Goal: Information Seeking & Learning: Learn about a topic

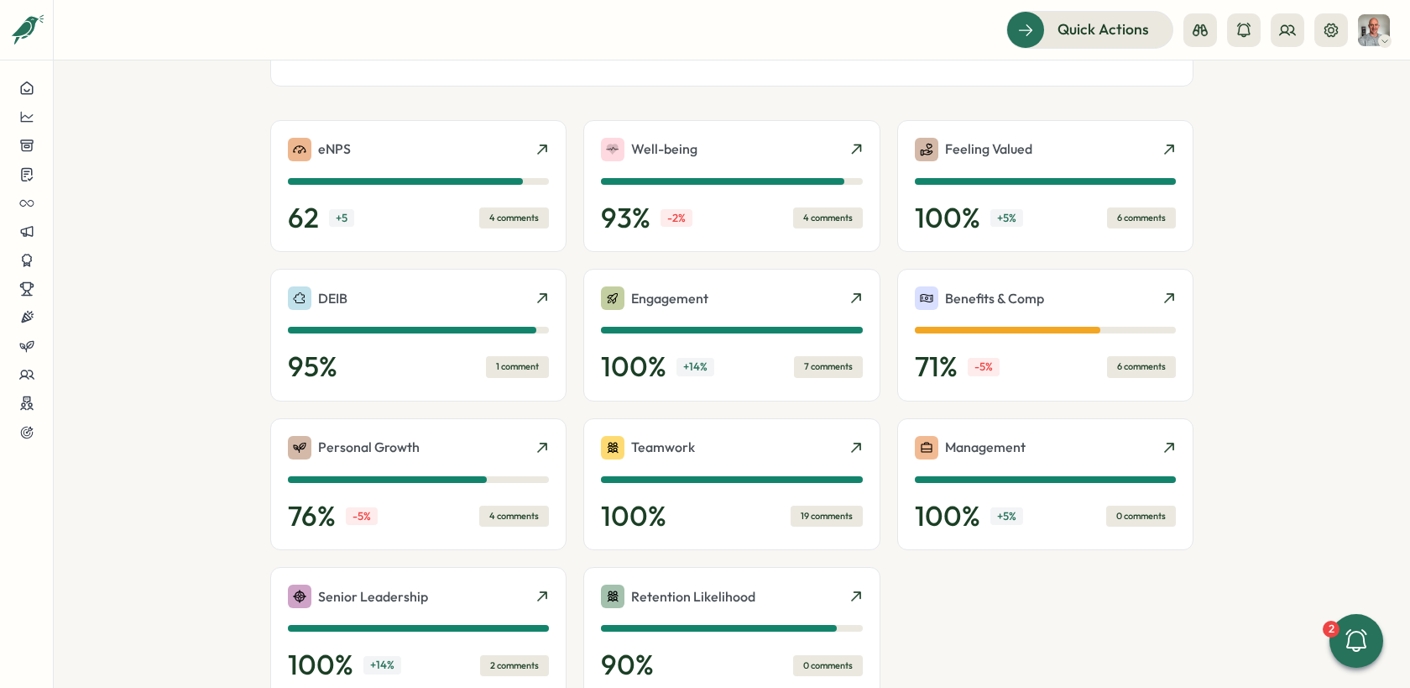
scroll to position [366, 0]
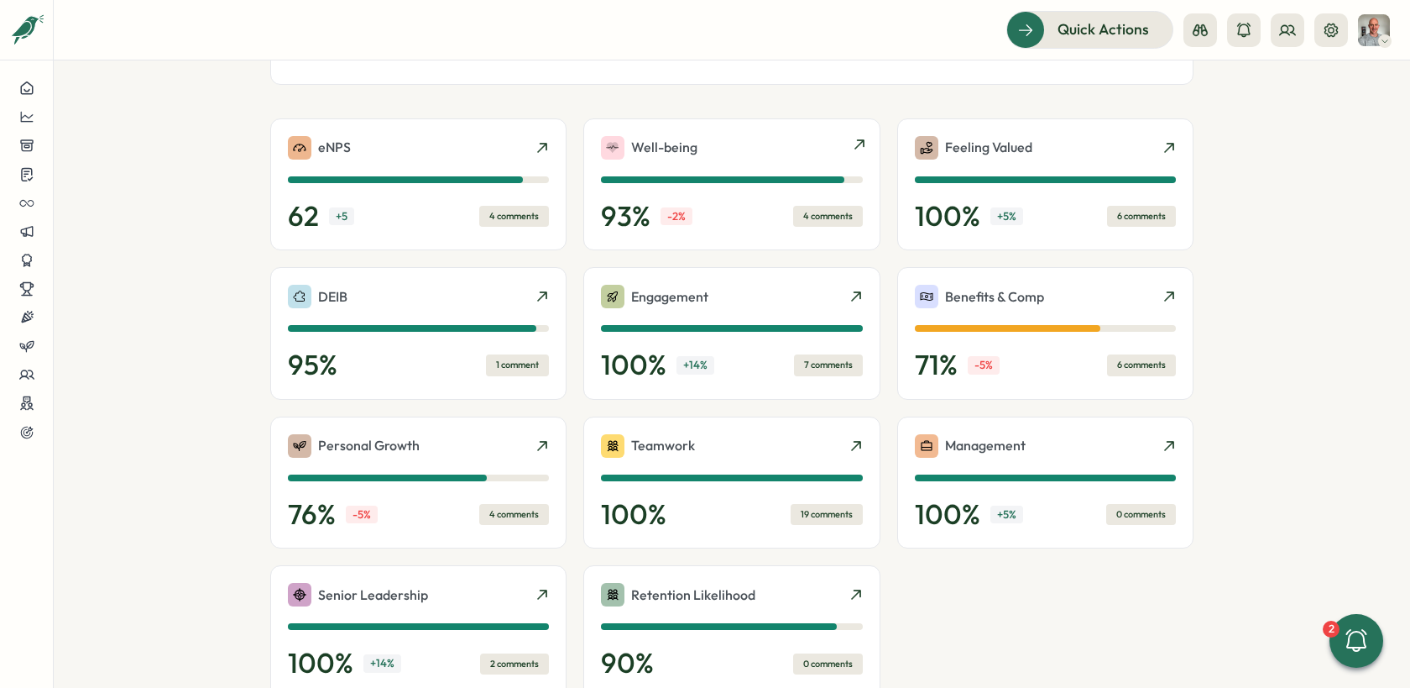
click at [819, 213] on div "4 comments" at bounding box center [828, 216] width 70 height 21
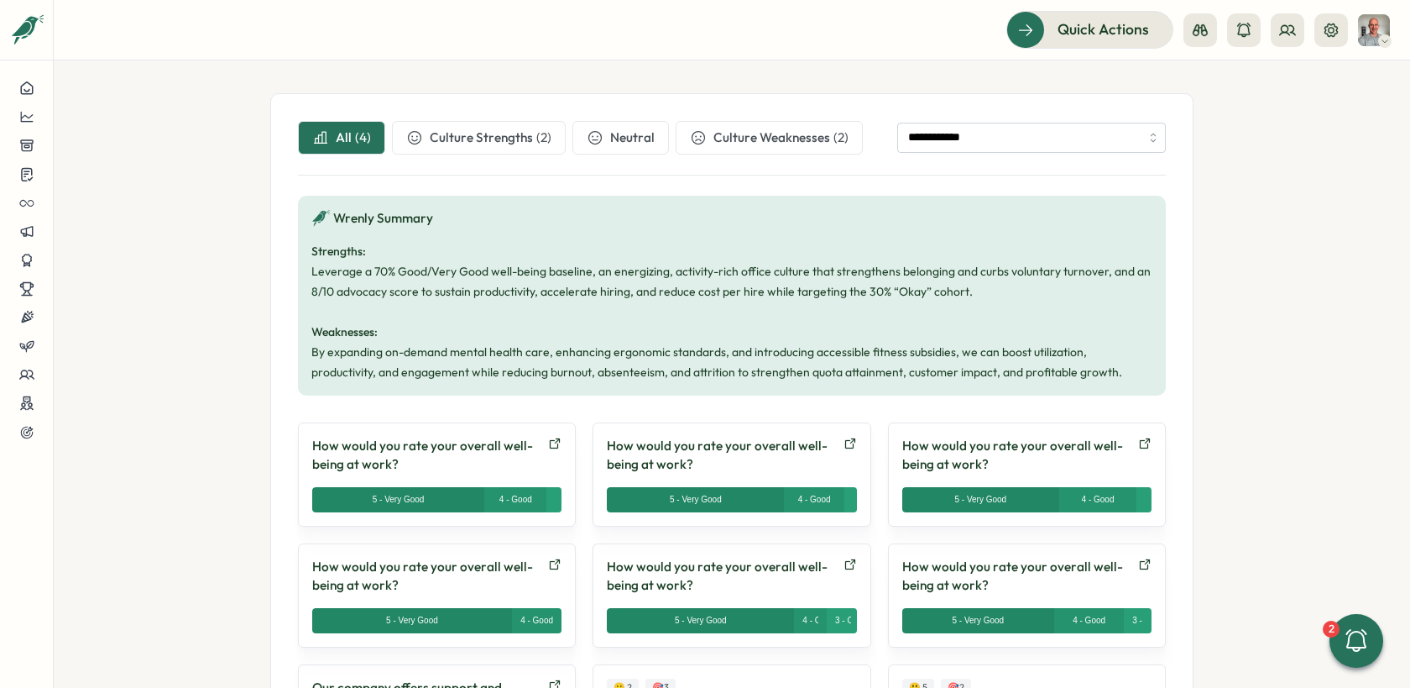
scroll to position [514, 0]
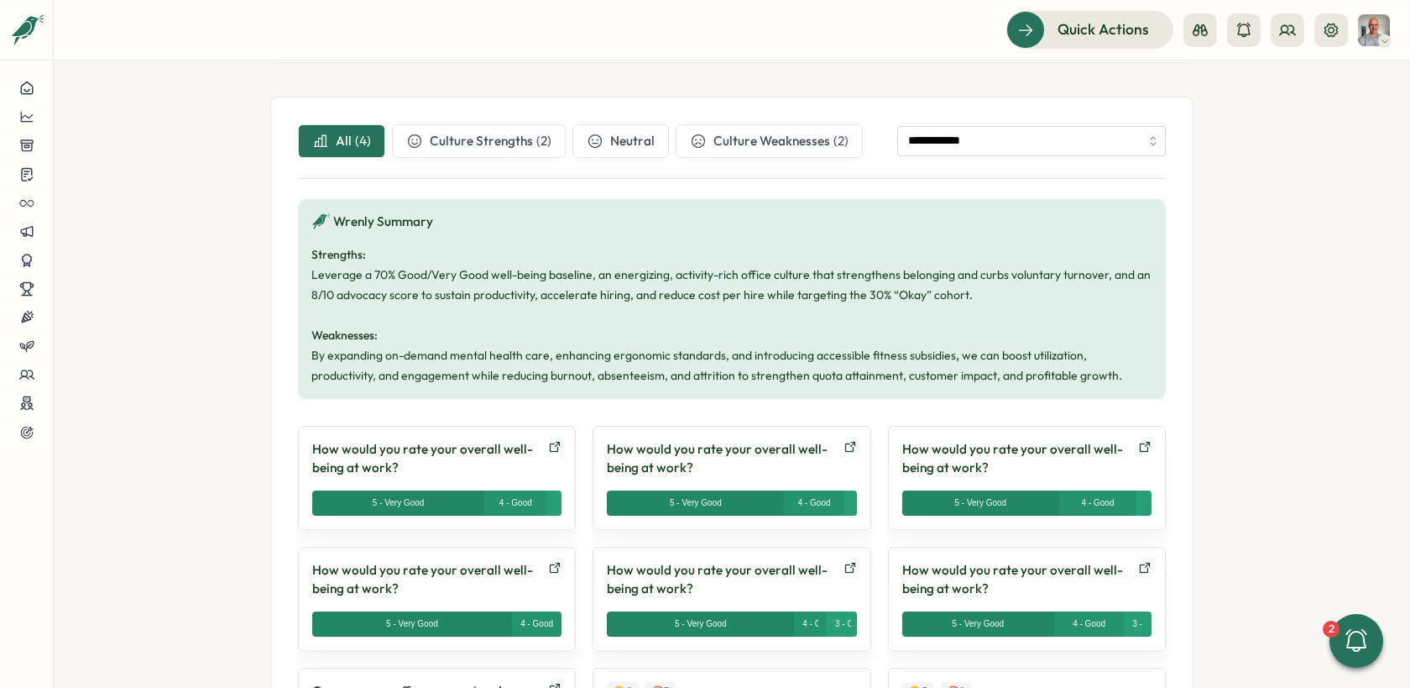
click at [725, 133] on span "Culture Weaknesses" at bounding box center [772, 141] width 117 height 18
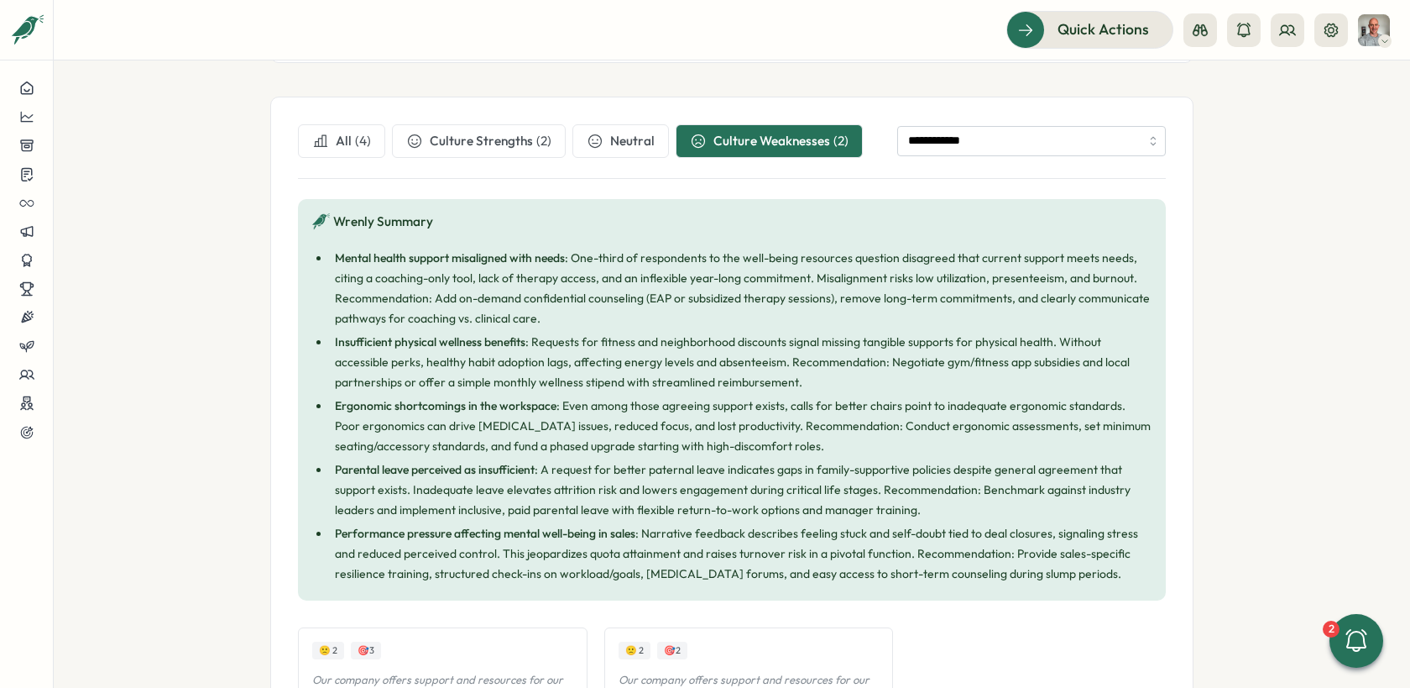
scroll to position [819, 0]
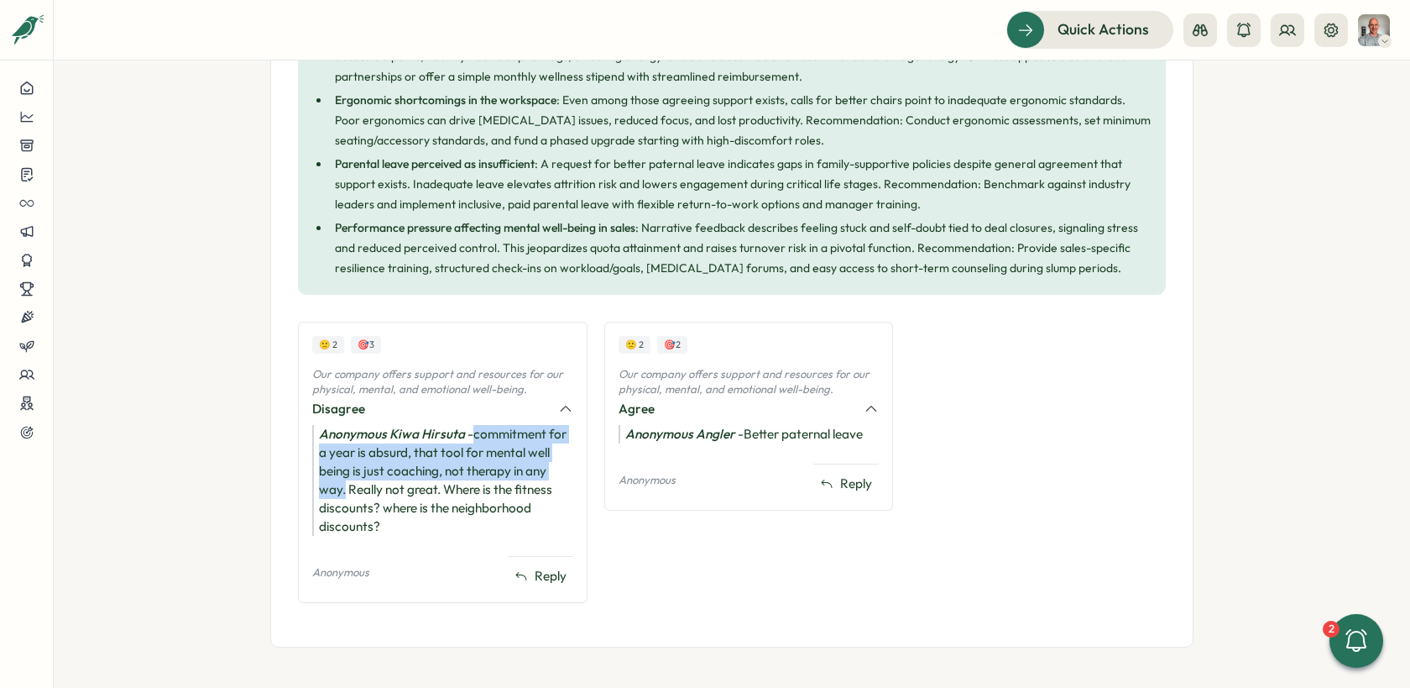
drag, startPoint x: 470, startPoint y: 434, endPoint x: 343, endPoint y: 485, distance: 137.5
click at [343, 485] on div "Anonymous Kiwa Hirsuta - commitment for a year is absurd, that tool for mental …" at bounding box center [442, 480] width 261 height 111
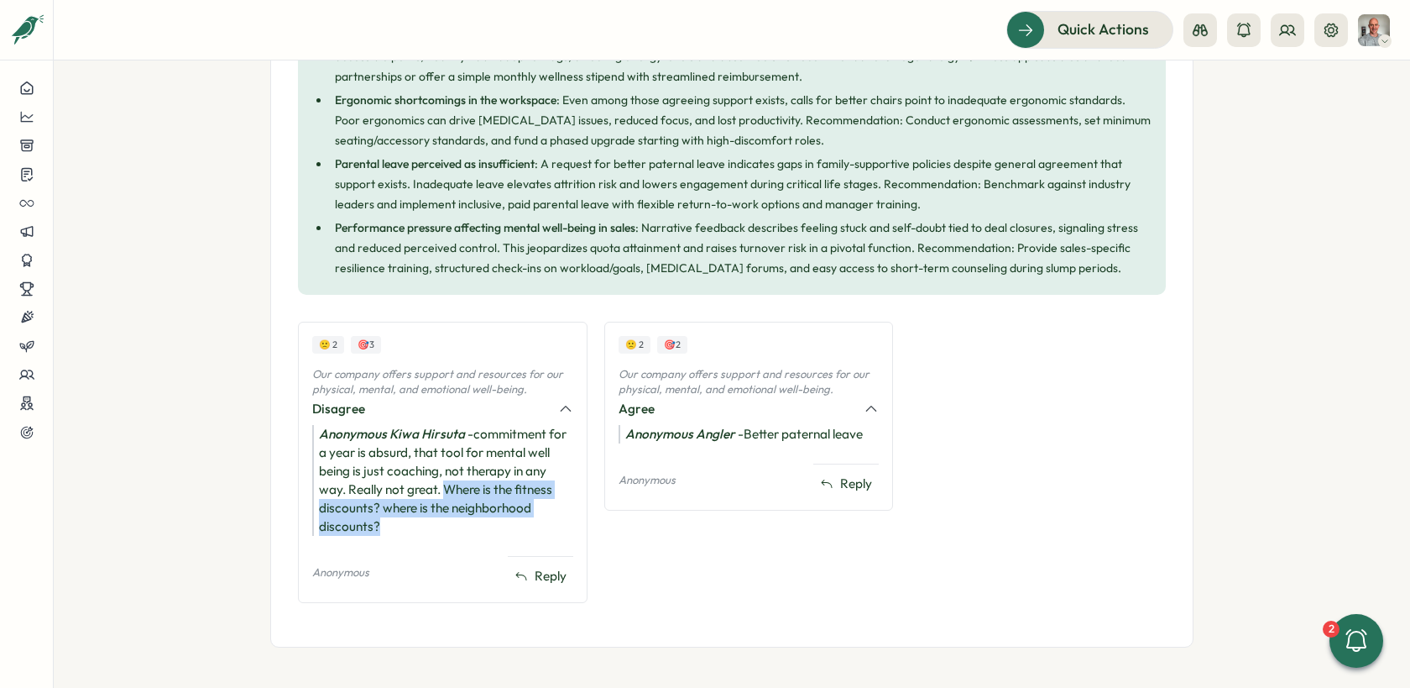
drag, startPoint x: 444, startPoint y: 489, endPoint x: 383, endPoint y: 526, distance: 71.1
click at [383, 526] on div "Anonymous Kiwa Hirsuta - commitment for a year is absurd, that tool for mental …" at bounding box center [442, 480] width 261 height 111
click at [468, 491] on div "Anonymous Kiwa Hirsuta - commitment for a year is absurd, that tool for mental …" at bounding box center [442, 480] width 261 height 111
drag, startPoint x: 443, startPoint y: 490, endPoint x: 389, endPoint y: 529, distance: 66.9
click at [389, 529] on div "Anonymous Kiwa Hirsuta - commitment for a year is absurd, that tool for mental …" at bounding box center [442, 480] width 261 height 111
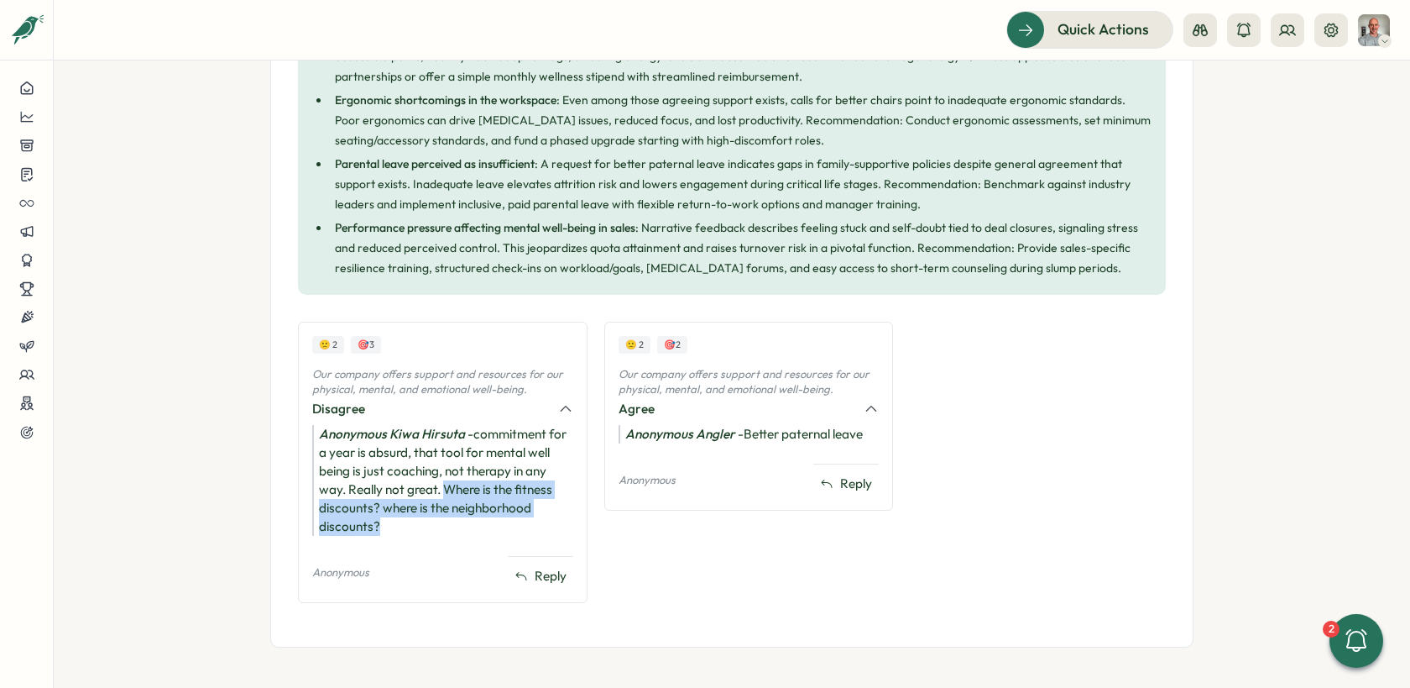
click at [389, 529] on div "Anonymous Kiwa Hirsuta - commitment for a year is absurd, that tool for mental …" at bounding box center [442, 480] width 261 height 111
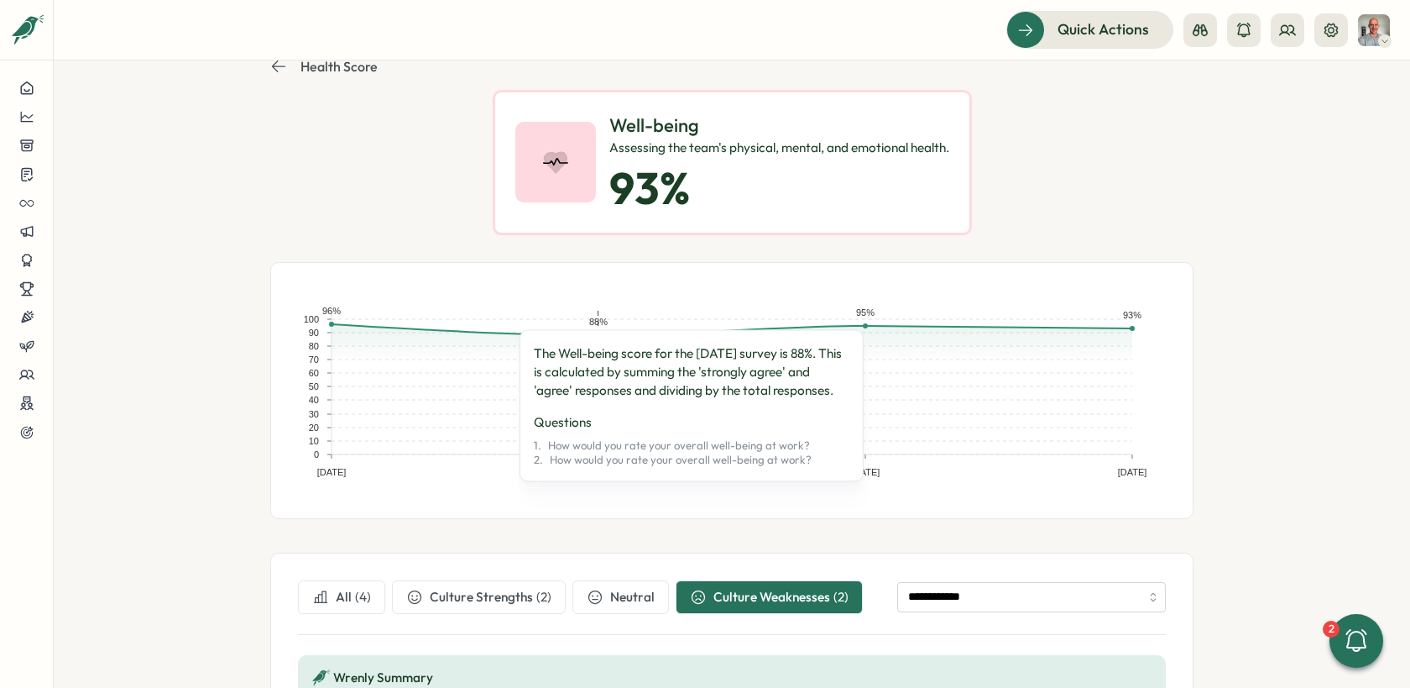
scroll to position [53, 0]
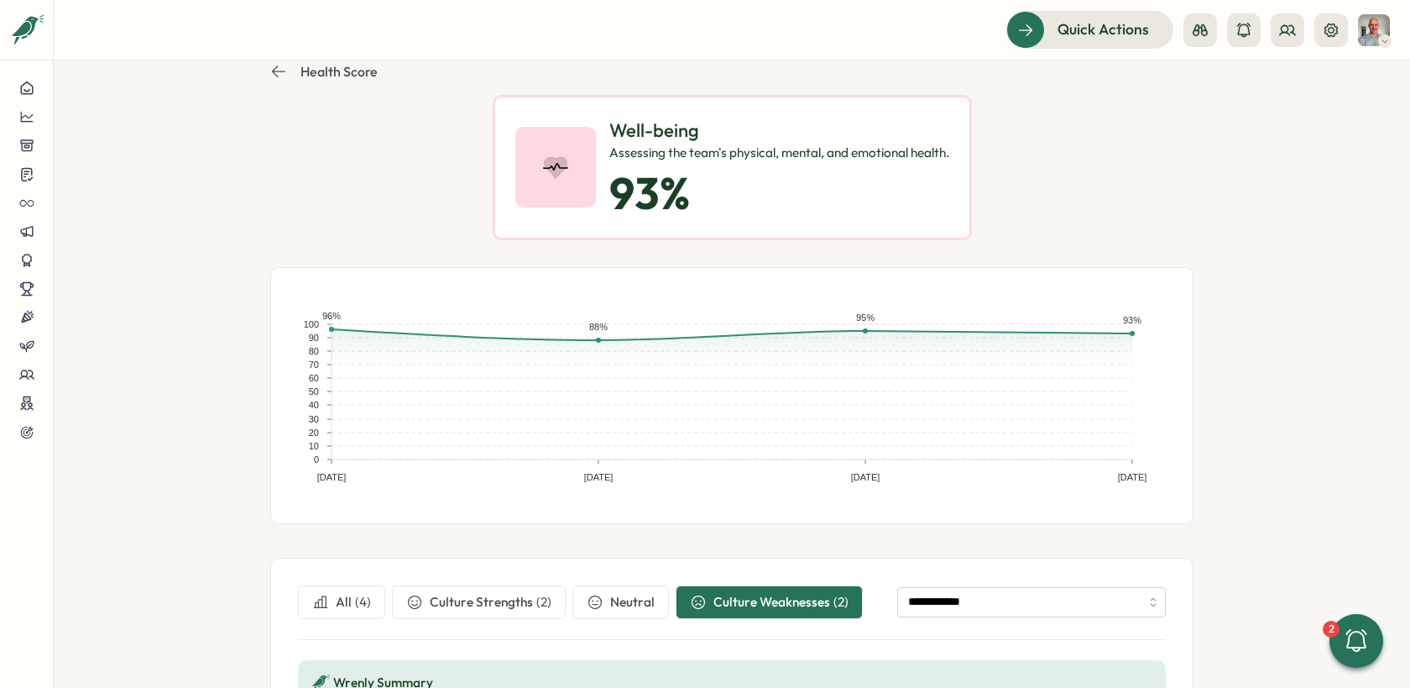
click at [453, 605] on span "Culture Strengths" at bounding box center [481, 602] width 103 height 18
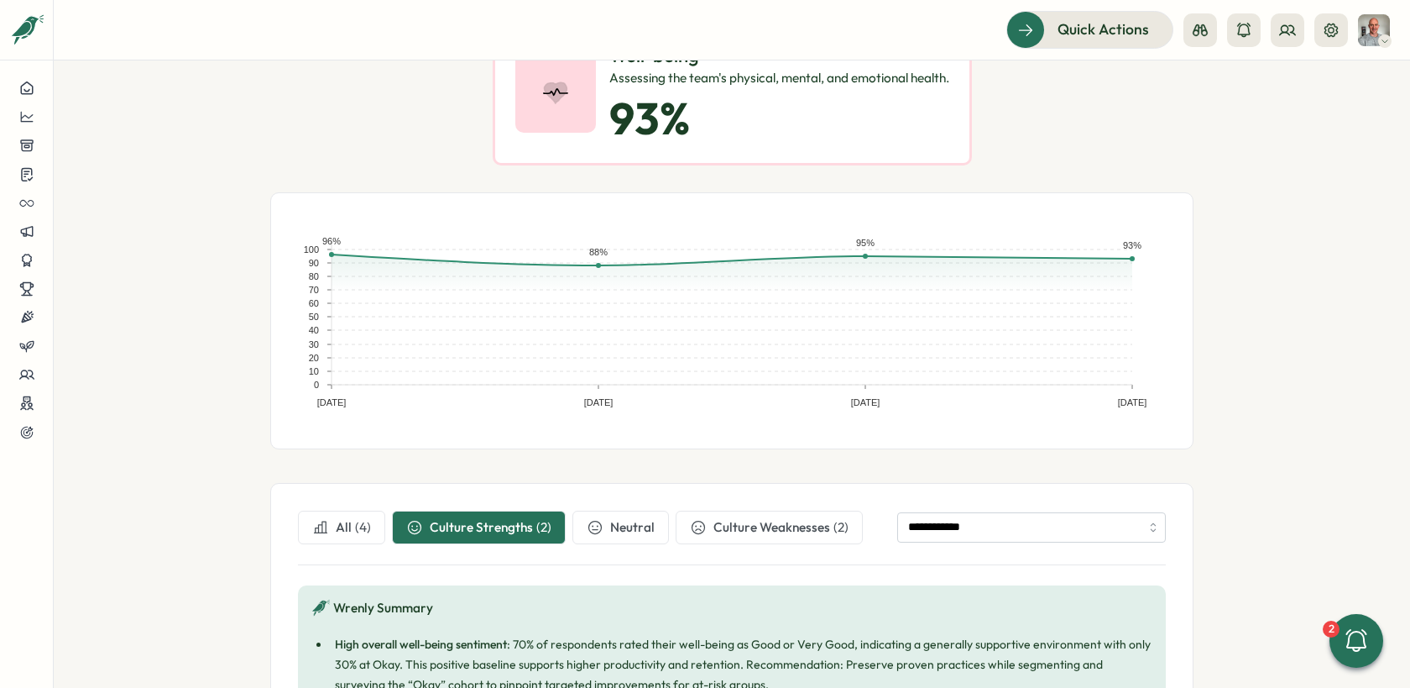
scroll to position [0, 0]
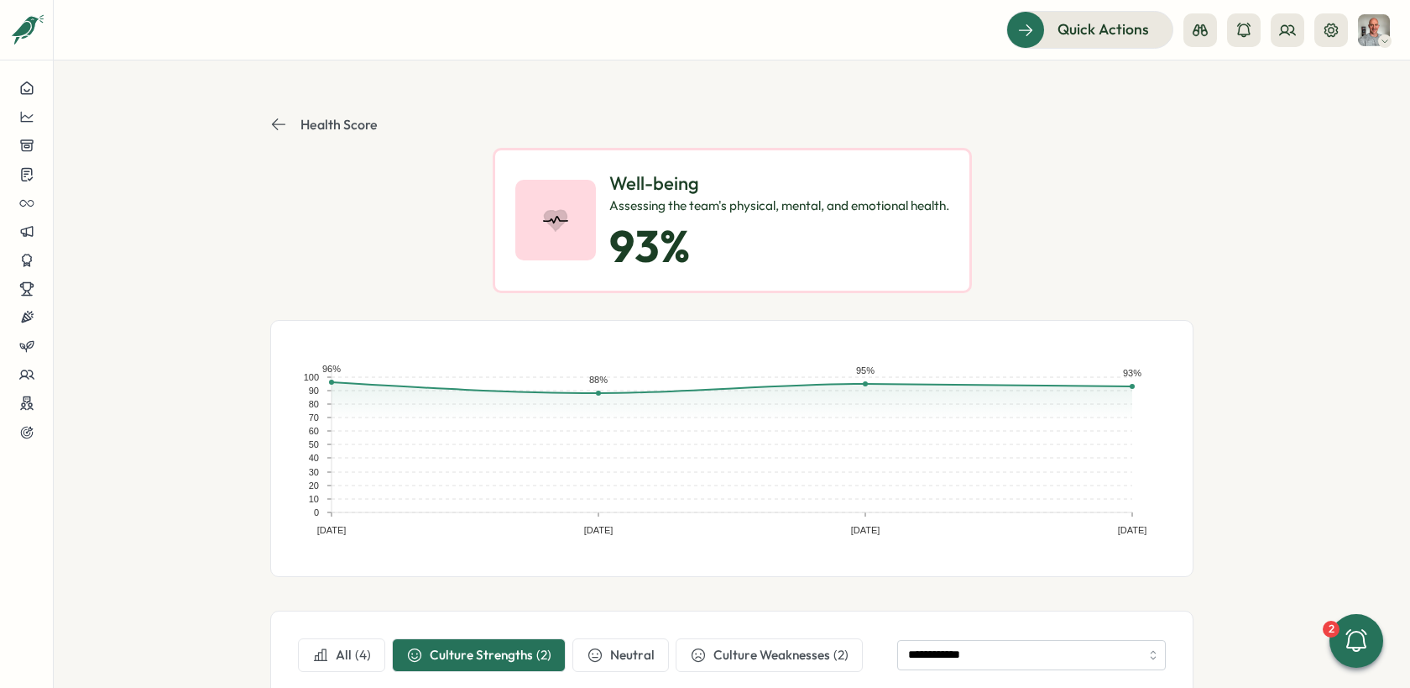
click at [277, 126] on icon at bounding box center [278, 124] width 17 height 17
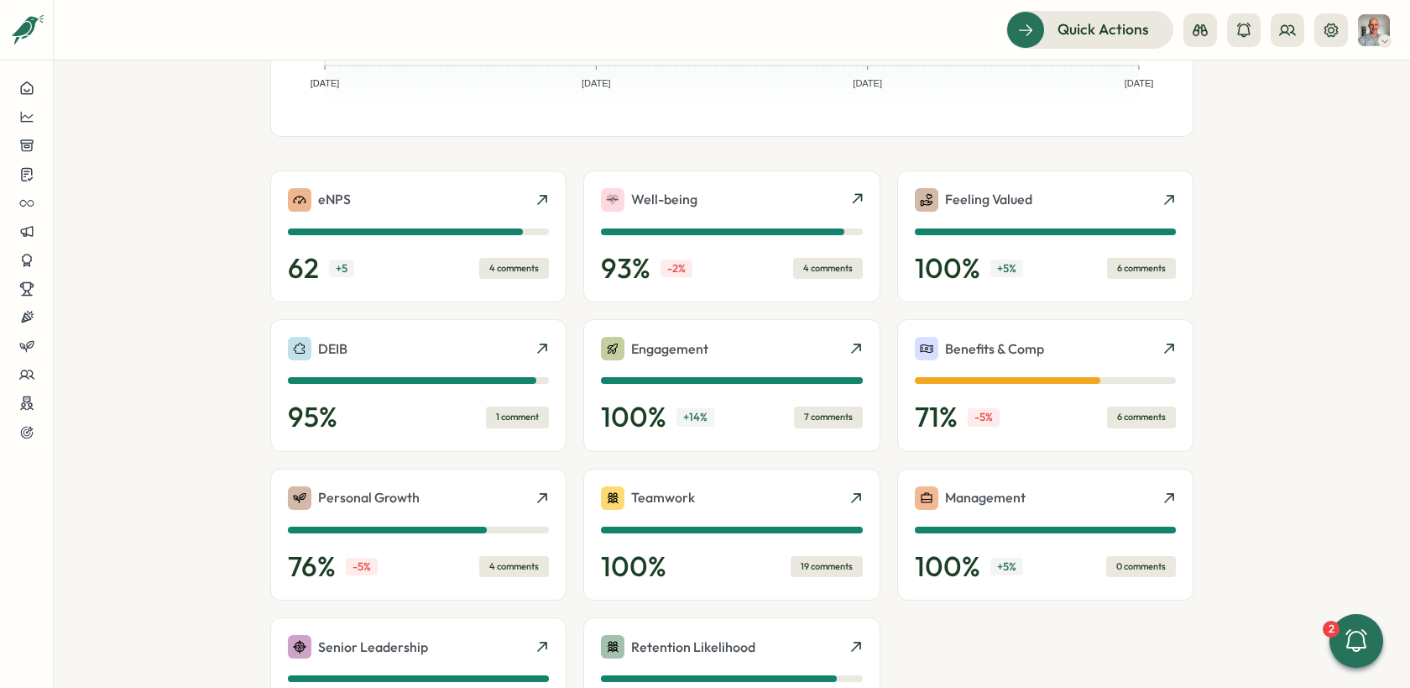
scroll to position [315, 0]
click at [1140, 419] on div "6 comments" at bounding box center [1141, 415] width 69 height 21
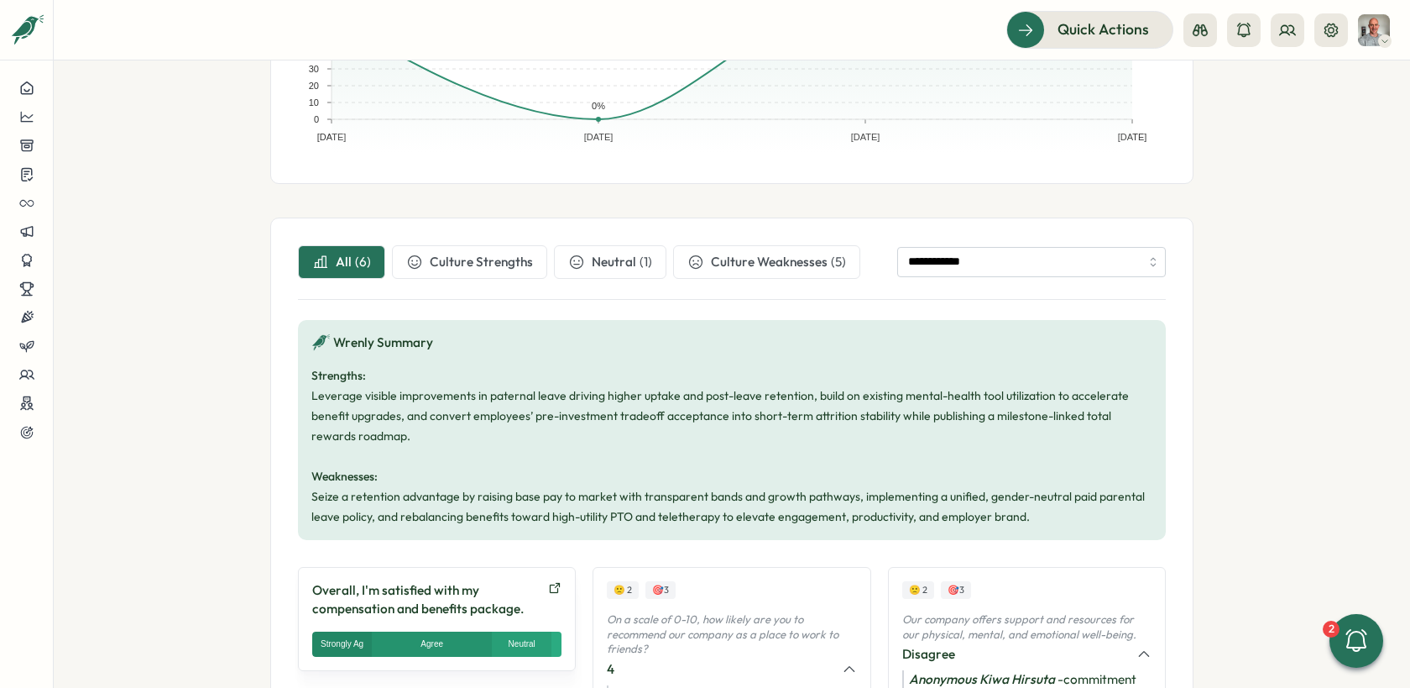
scroll to position [447, 0]
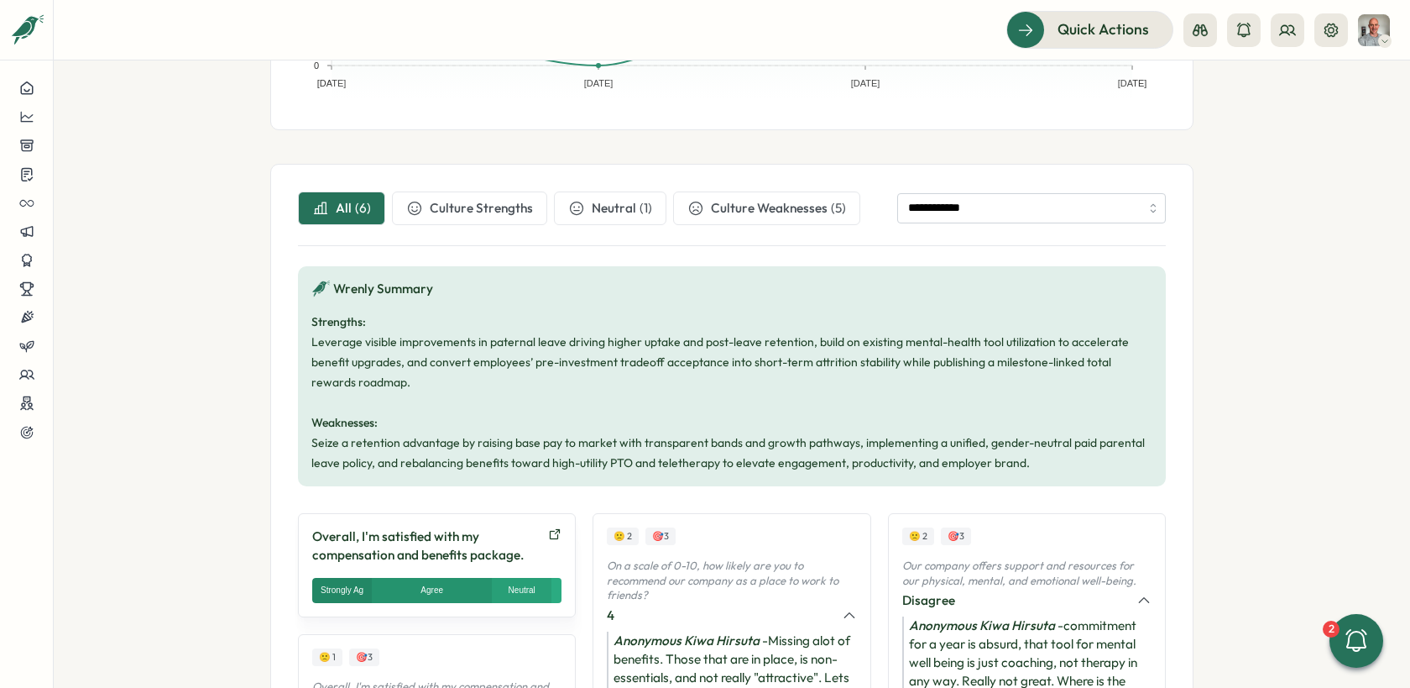
click at [776, 213] on span "Culture Weaknesses" at bounding box center [769, 208] width 117 height 18
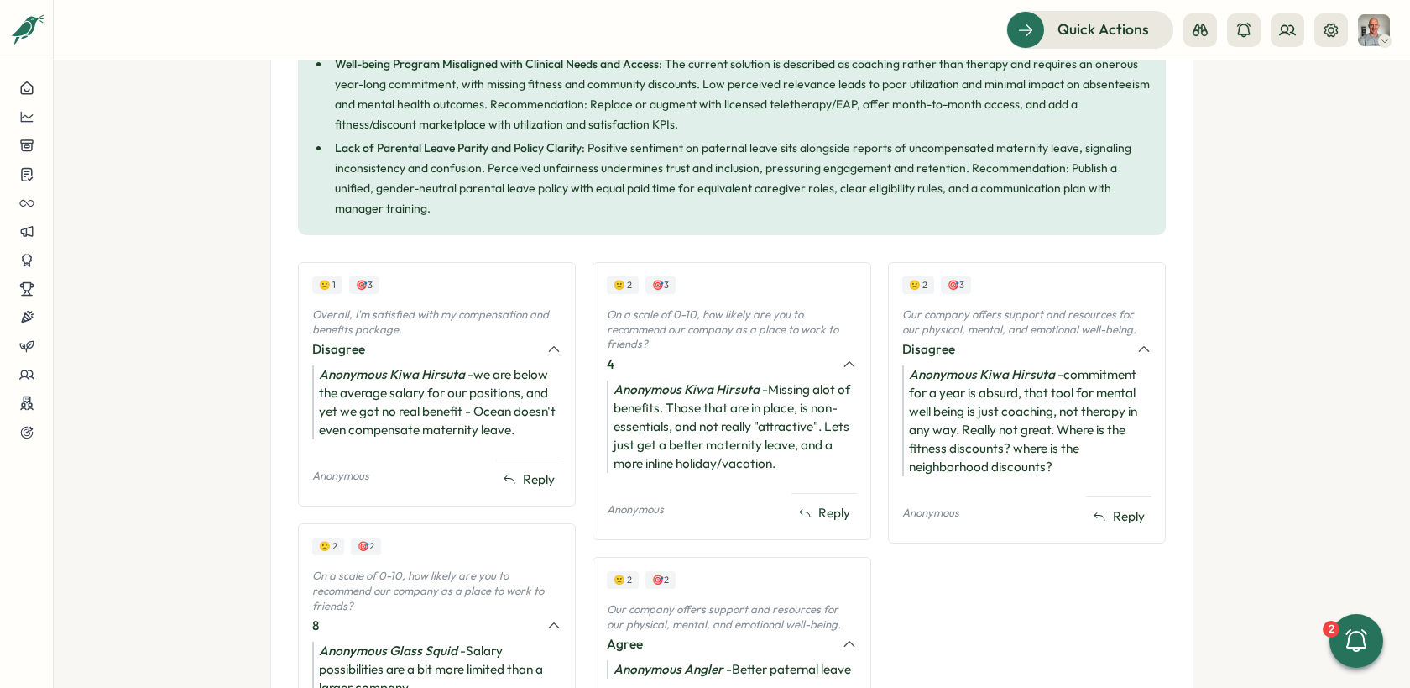
scroll to position [967, 0]
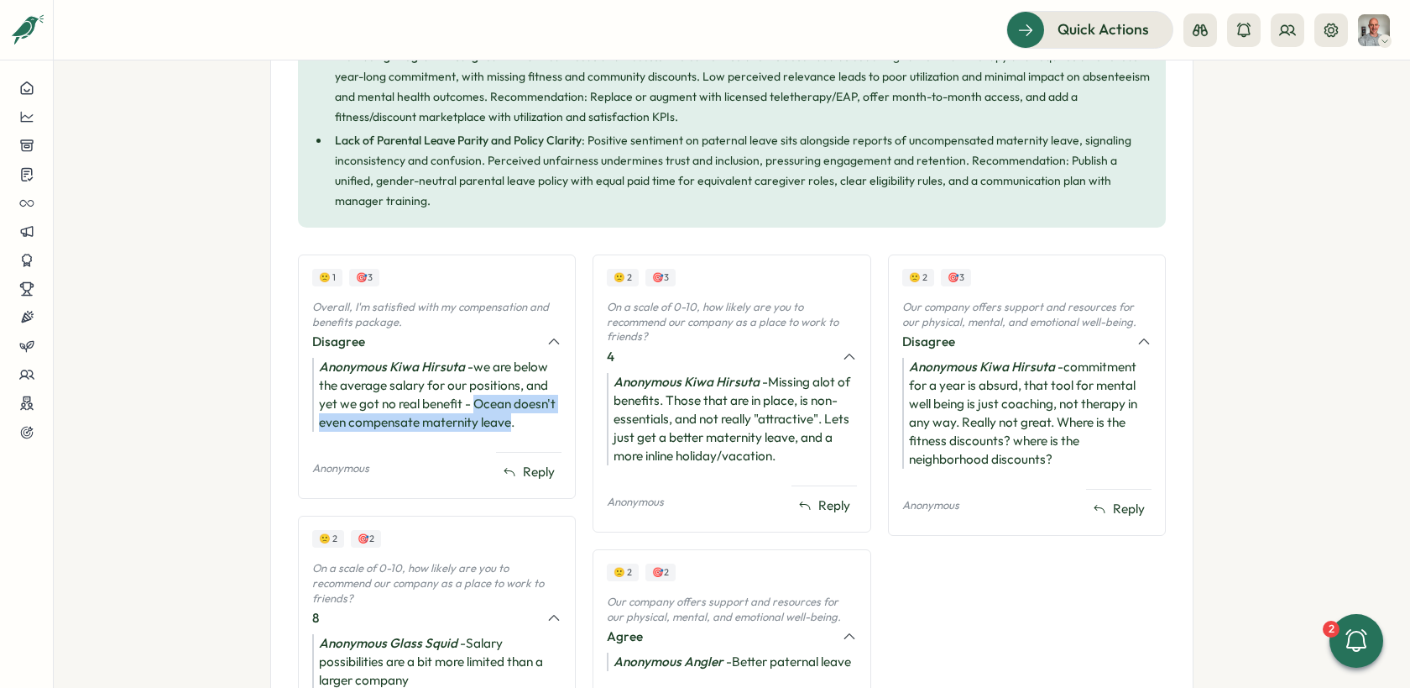
drag, startPoint x: 473, startPoint y: 387, endPoint x: 508, endPoint y: 403, distance: 38.7
click at [508, 403] on div "Anonymous Kiwa Hirsuta - we are below the average salary for our positions, and…" at bounding box center [436, 395] width 249 height 74
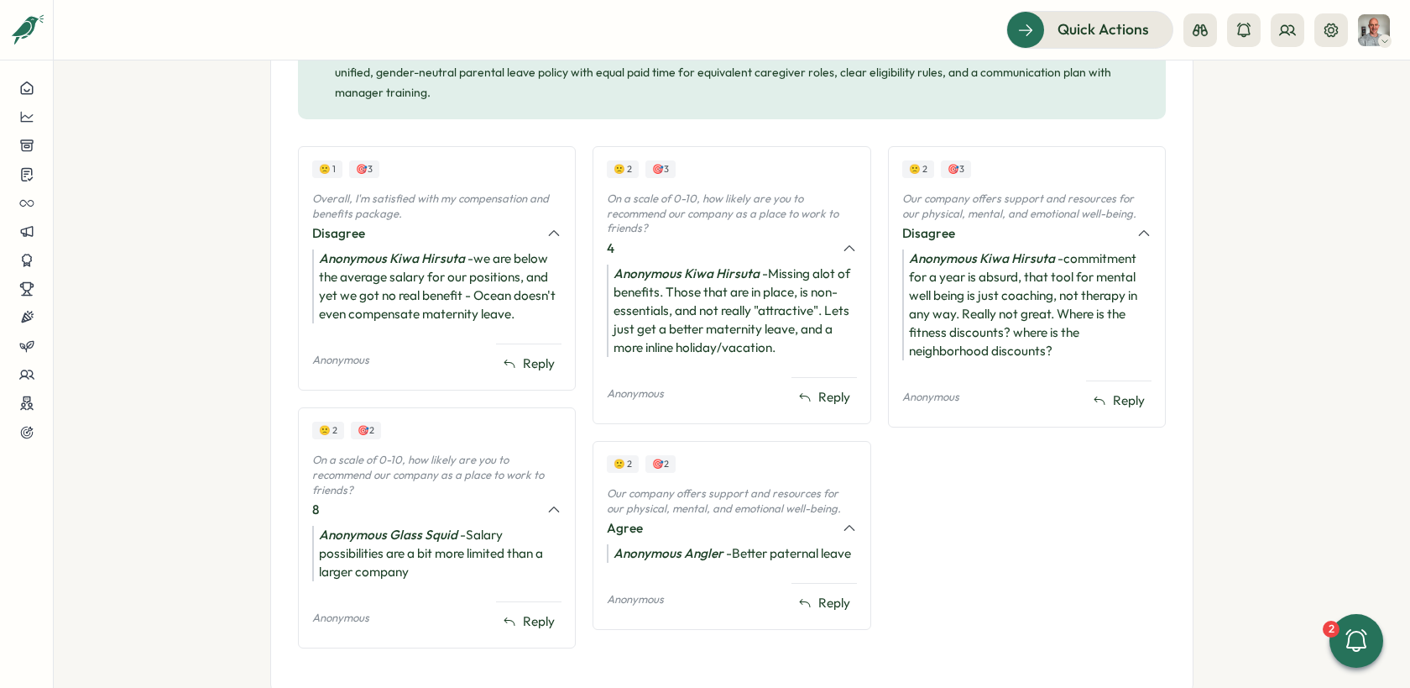
scroll to position [1076, 0]
drag, startPoint x: 730, startPoint y: 531, endPoint x: 855, endPoint y: 531, distance: 125.1
click at [855, 531] on div "🙁 2 🎯 2 Our company offers support and resources for our physical, mental, and …" at bounding box center [732, 534] width 278 height 189
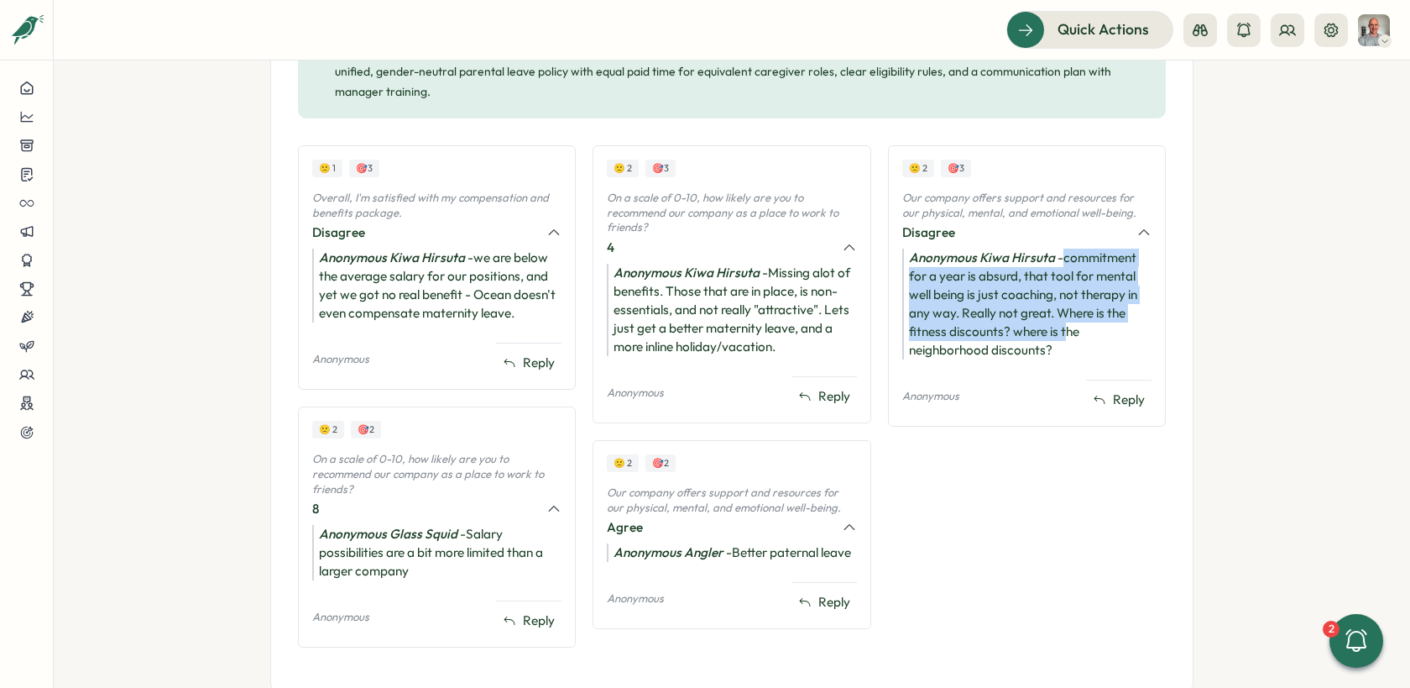
drag, startPoint x: 1061, startPoint y: 236, endPoint x: 1062, endPoint y: 312, distance: 76.4
click at [1062, 312] on div "Anonymous Kiwa Hirsuta - commitment for a year is absurd, that tool for mental …" at bounding box center [1026, 303] width 249 height 111
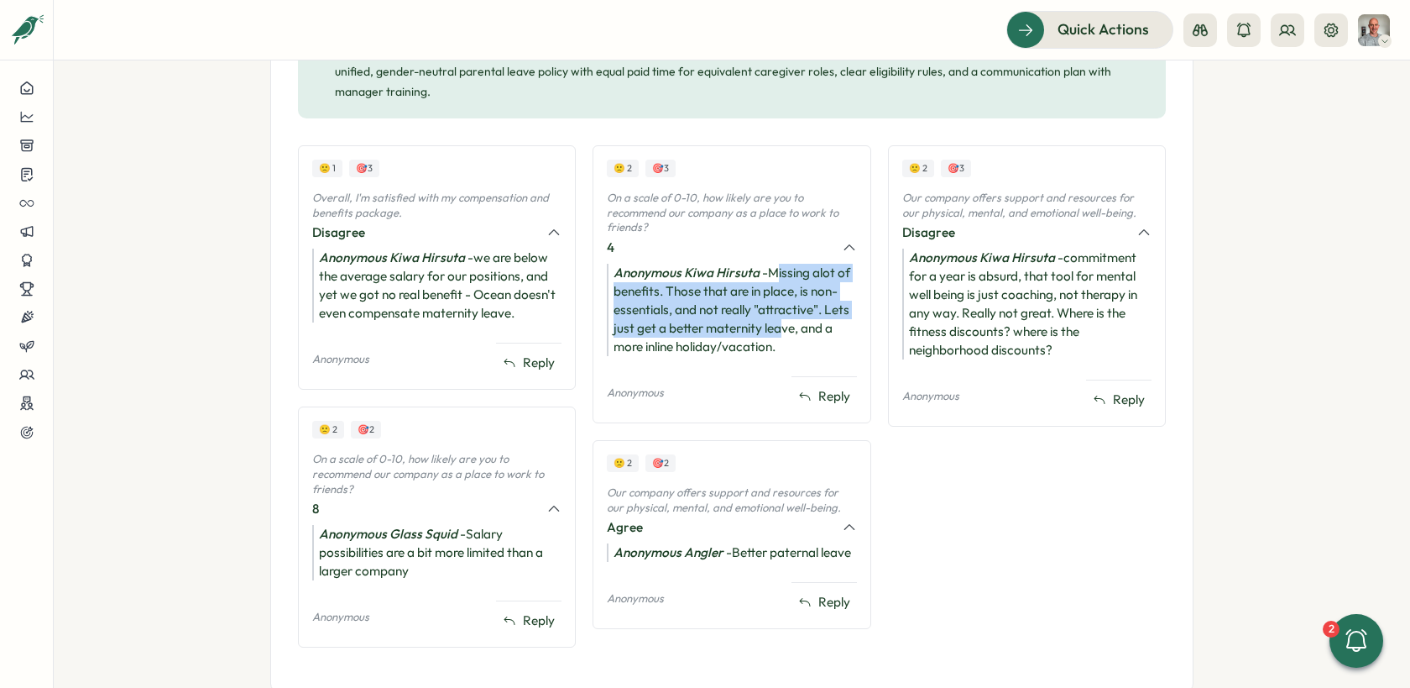
drag, startPoint x: 776, startPoint y: 258, endPoint x: 777, endPoint y: 311, distance: 52.9
click at [777, 311] on div "Anonymous Kiwa Hirsuta - Missing alot of benefits. Those that are in place, is …" at bounding box center [731, 310] width 249 height 92
click at [720, 293] on div "Anonymous Kiwa Hirsuta - Missing alot of benefits. Those that are in place, is …" at bounding box center [731, 310] width 249 height 92
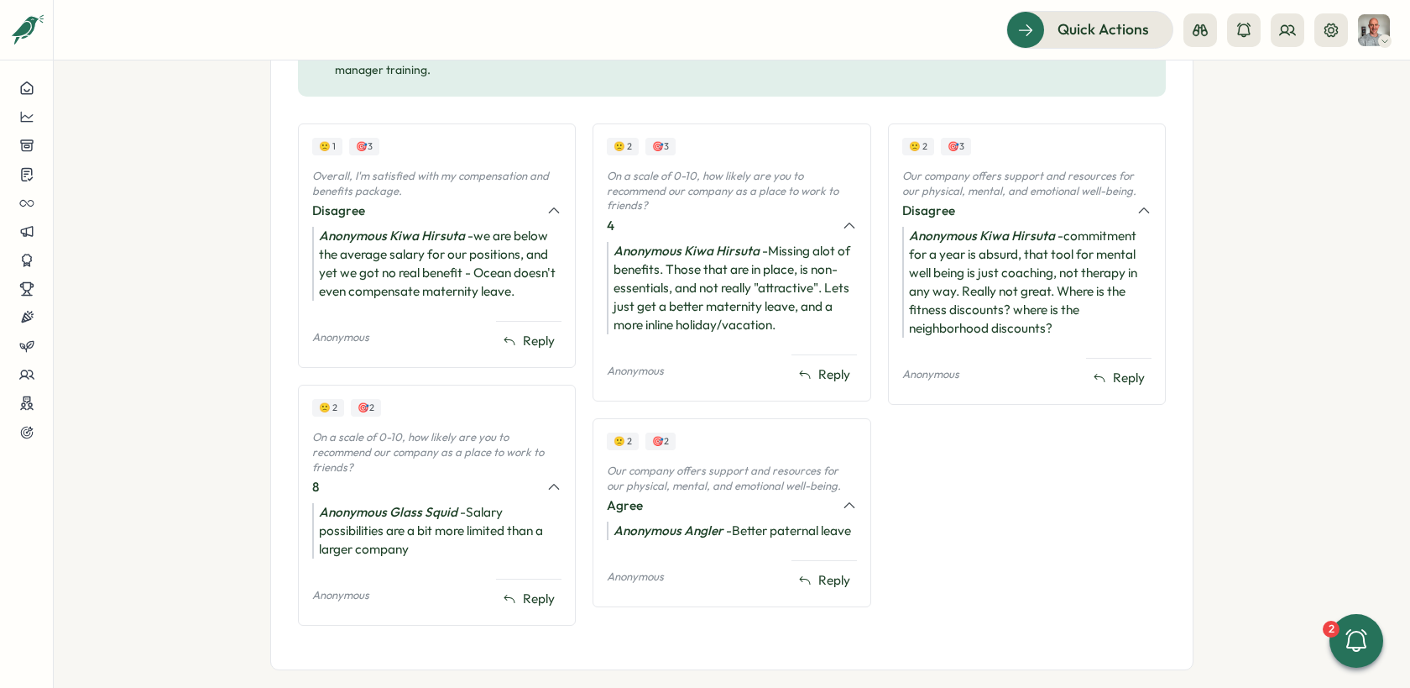
scroll to position [1087, 0]
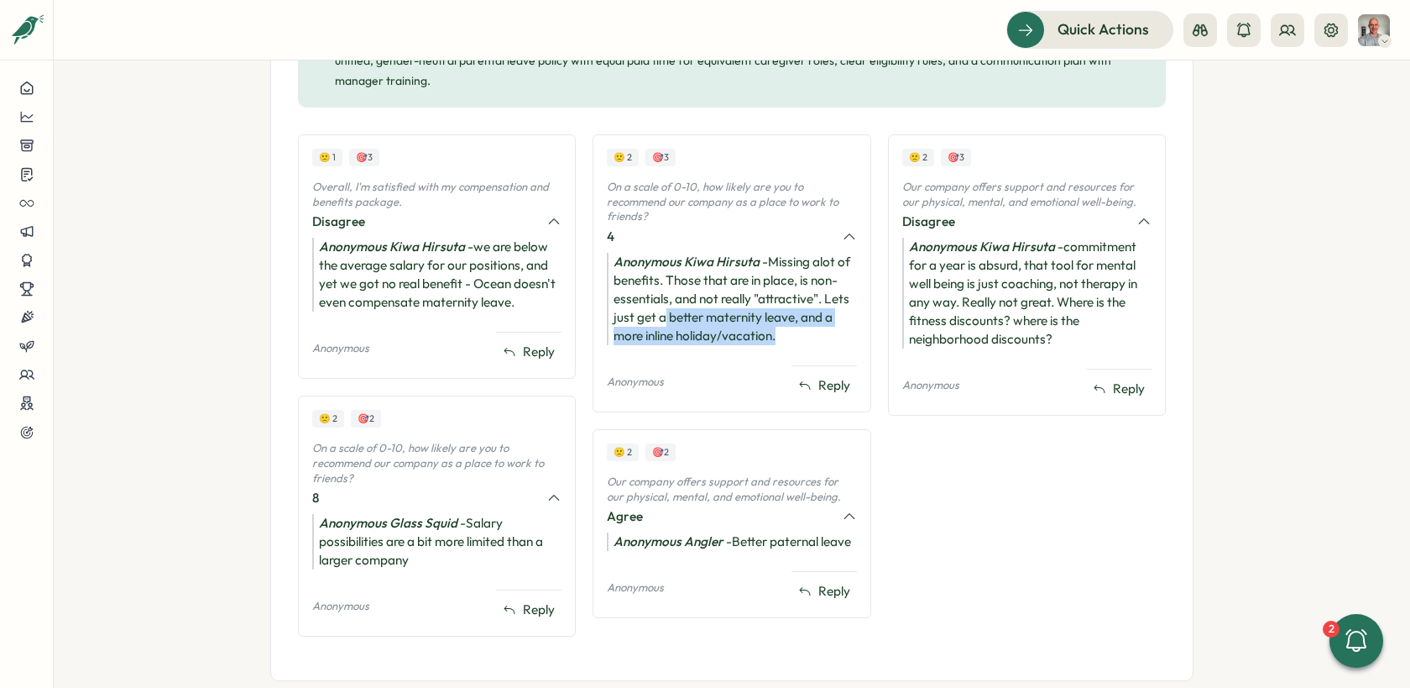
drag, startPoint x: 660, startPoint y: 298, endPoint x: 785, endPoint y: 311, distance: 125.8
click at [785, 311] on div "Anonymous Kiwa Hirsuta - Missing alot of benefits. Those that are in place, is …" at bounding box center [731, 299] width 249 height 92
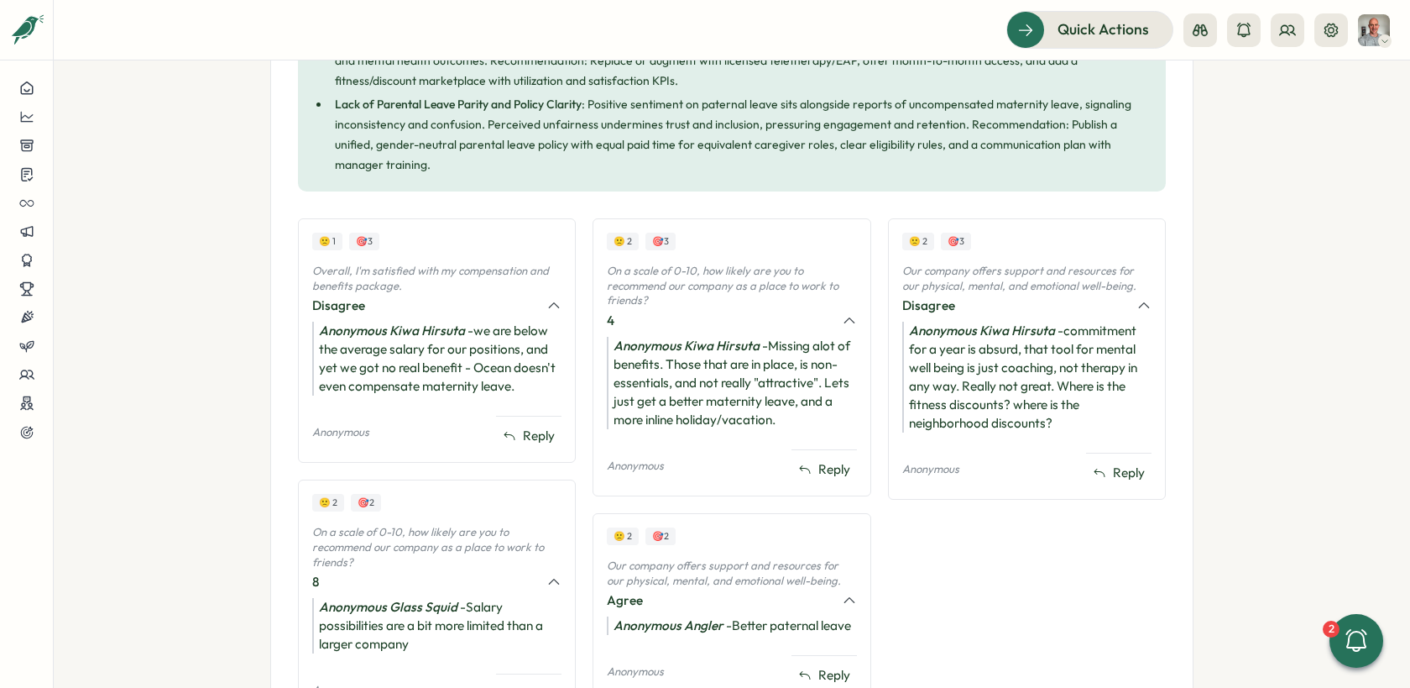
scroll to position [1006, 0]
drag, startPoint x: 394, startPoint y: 311, endPoint x: 429, endPoint y: 311, distance: 35.3
click at [429, 320] on icon "Anonymous Kiwa Hirsuta" at bounding box center [392, 328] width 146 height 16
drag, startPoint x: 684, startPoint y: 316, endPoint x: 721, endPoint y: 316, distance: 36.9
click at [721, 335] on icon "Anonymous Kiwa Hirsuta" at bounding box center [687, 343] width 146 height 16
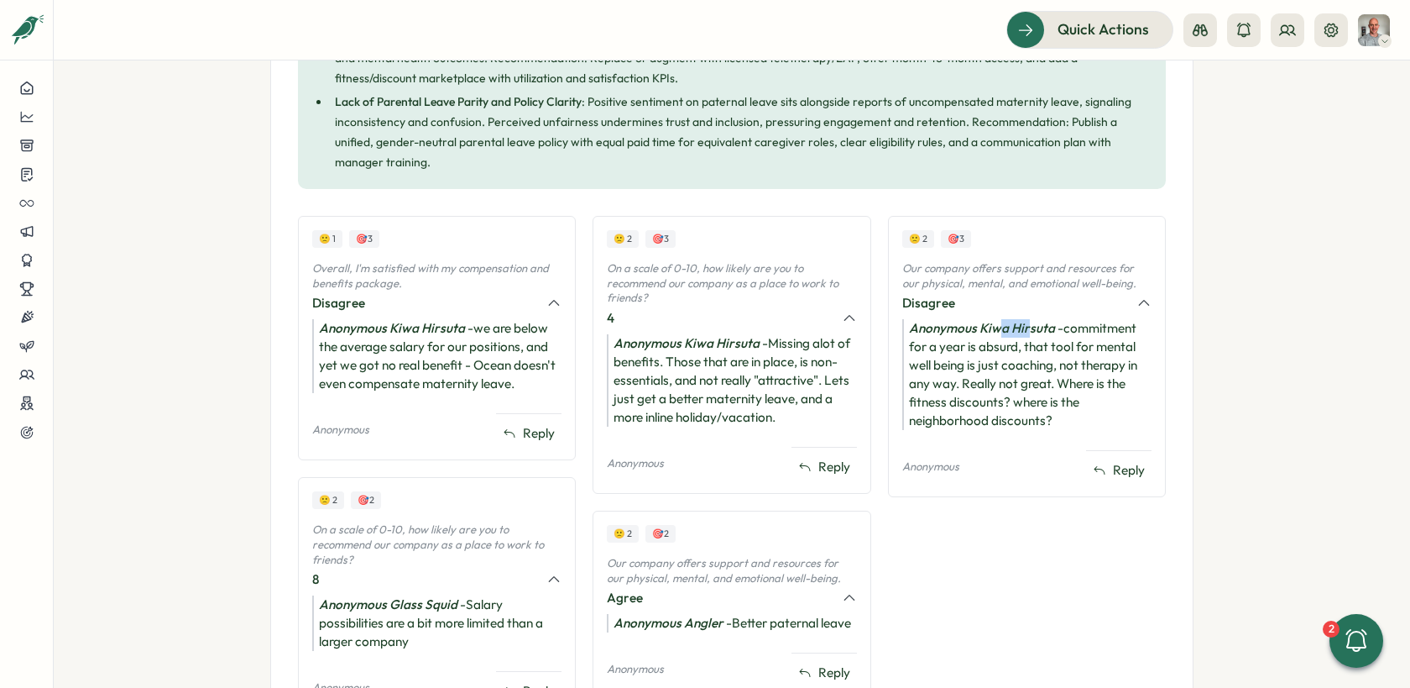
drag, startPoint x: 993, startPoint y: 309, endPoint x: 1033, endPoint y: 309, distance: 39.5
click at [1033, 320] on icon "Anonymous Kiwa Hirsuta" at bounding box center [982, 328] width 146 height 16
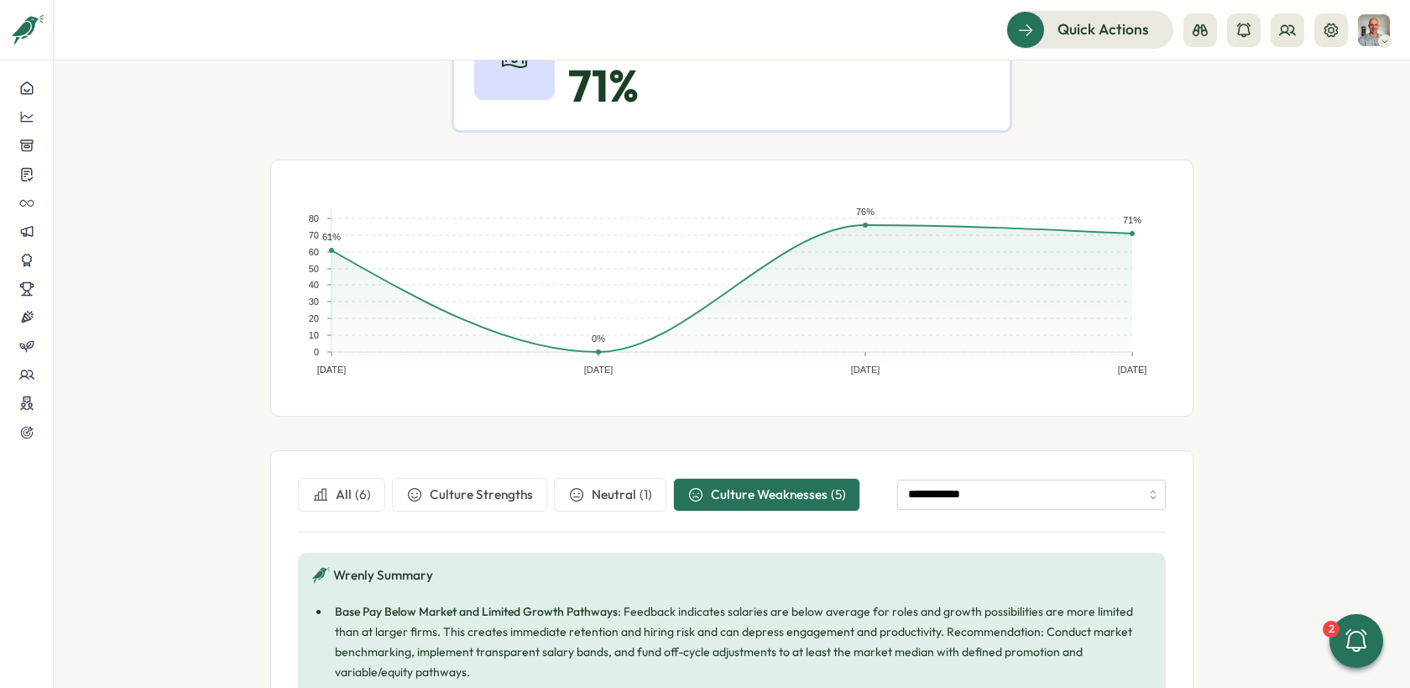
scroll to position [49, 0]
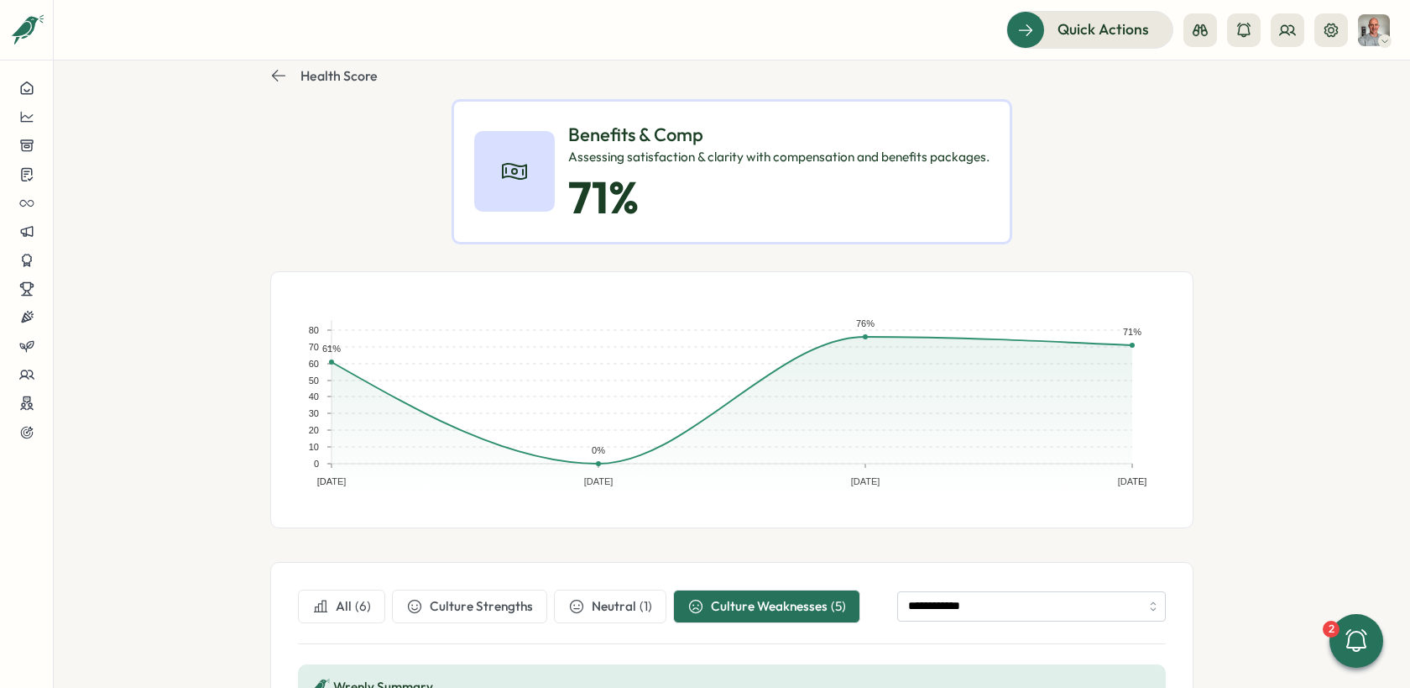
click at [351, 595] on button "All ( 6 )" at bounding box center [341, 606] width 87 height 34
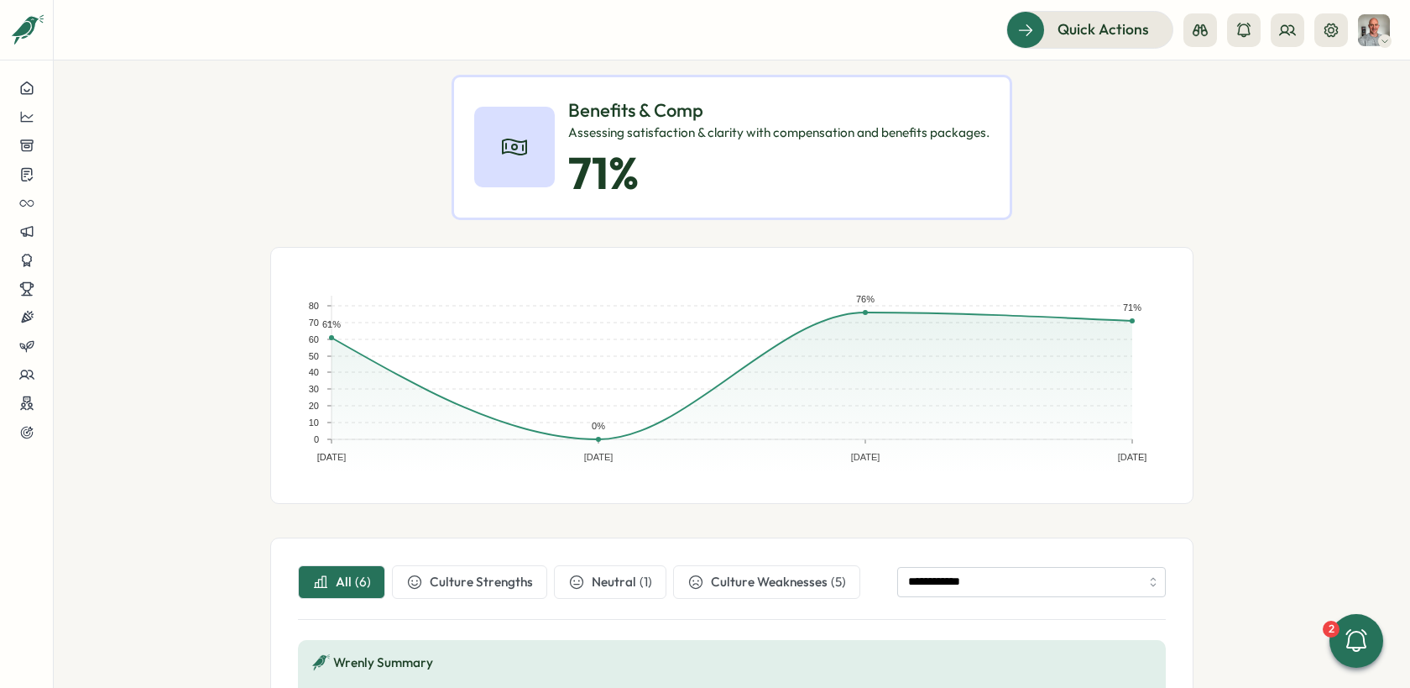
scroll to position [0, 0]
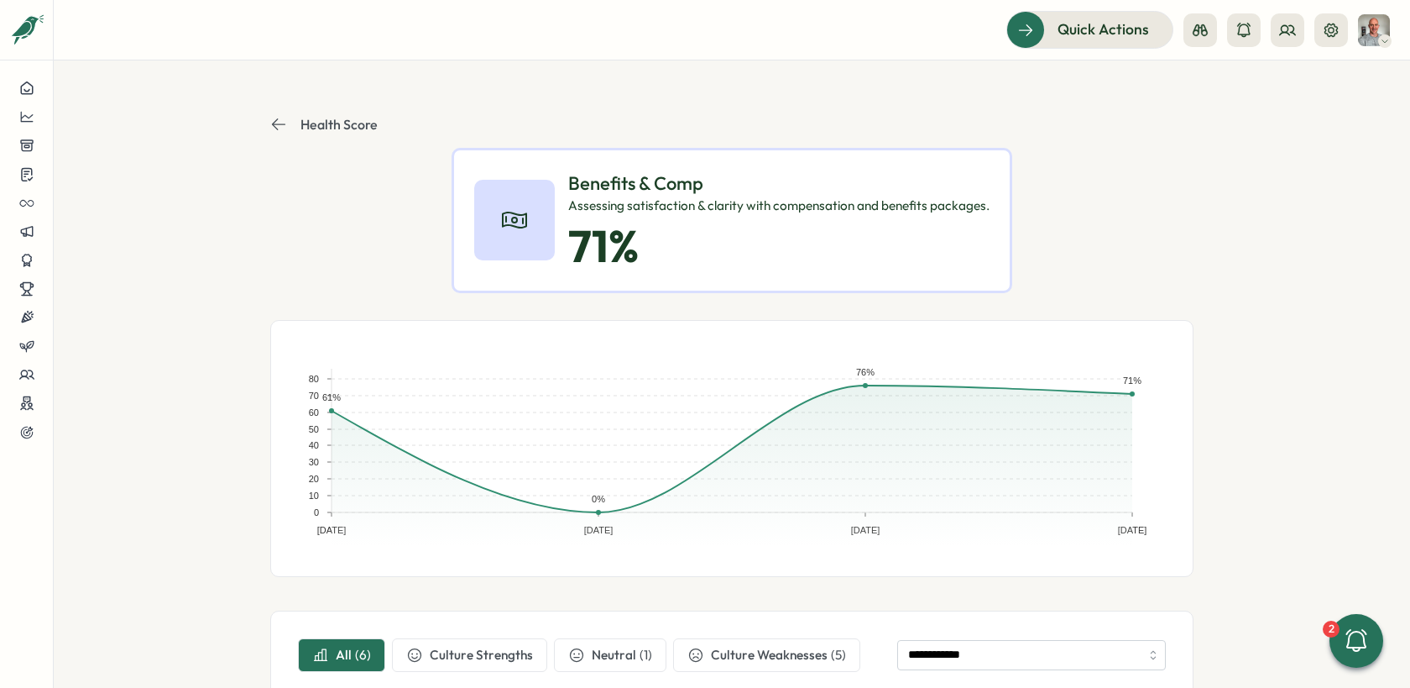
click at [271, 125] on icon at bounding box center [278, 124] width 17 height 17
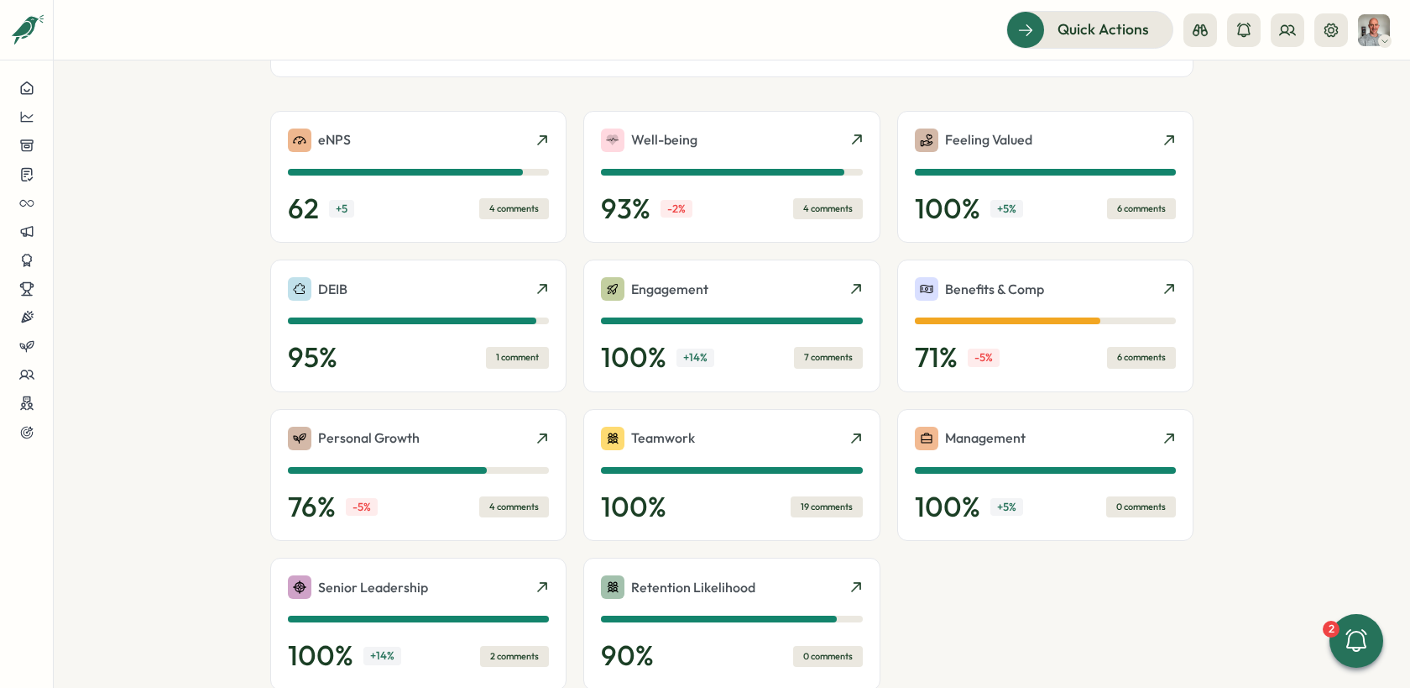
scroll to position [373, 0]
click at [506, 513] on div "4 comments" at bounding box center [514, 507] width 70 height 21
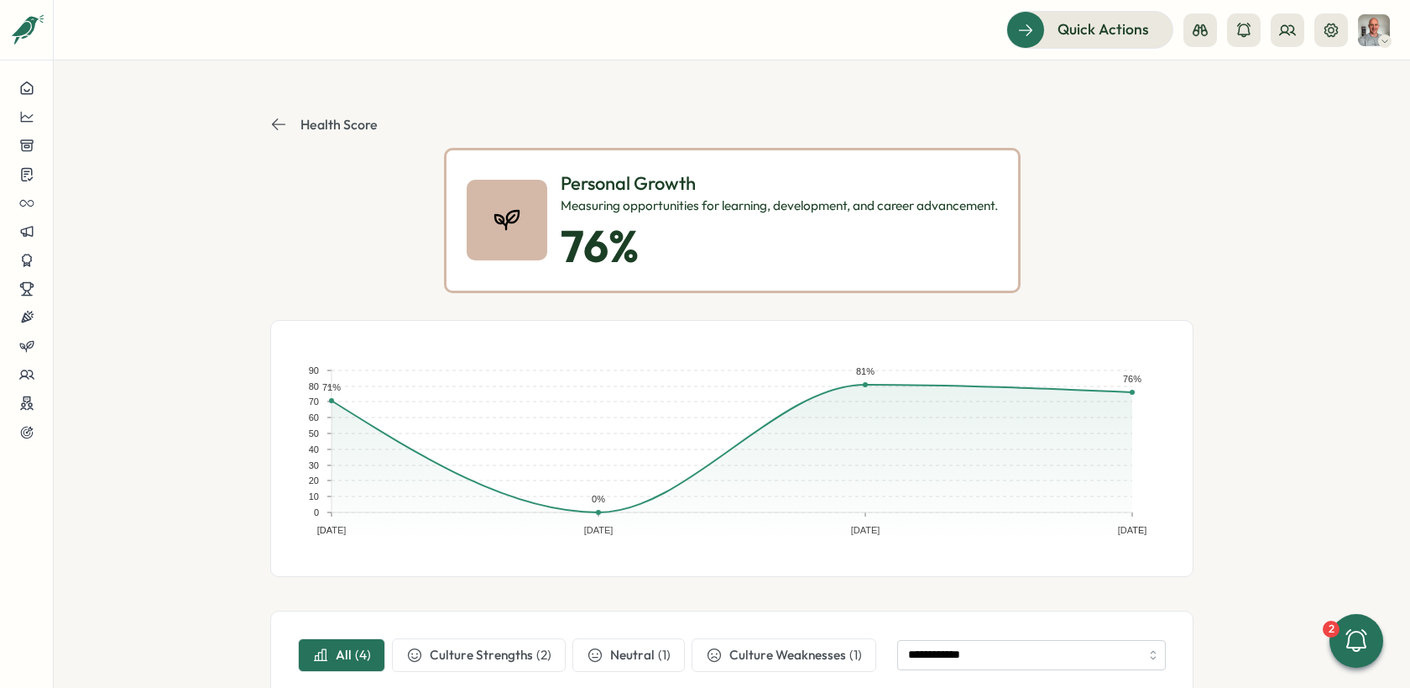
click at [275, 124] on icon at bounding box center [278, 124] width 17 height 17
